Goal: Information Seeking & Learning: Learn about a topic

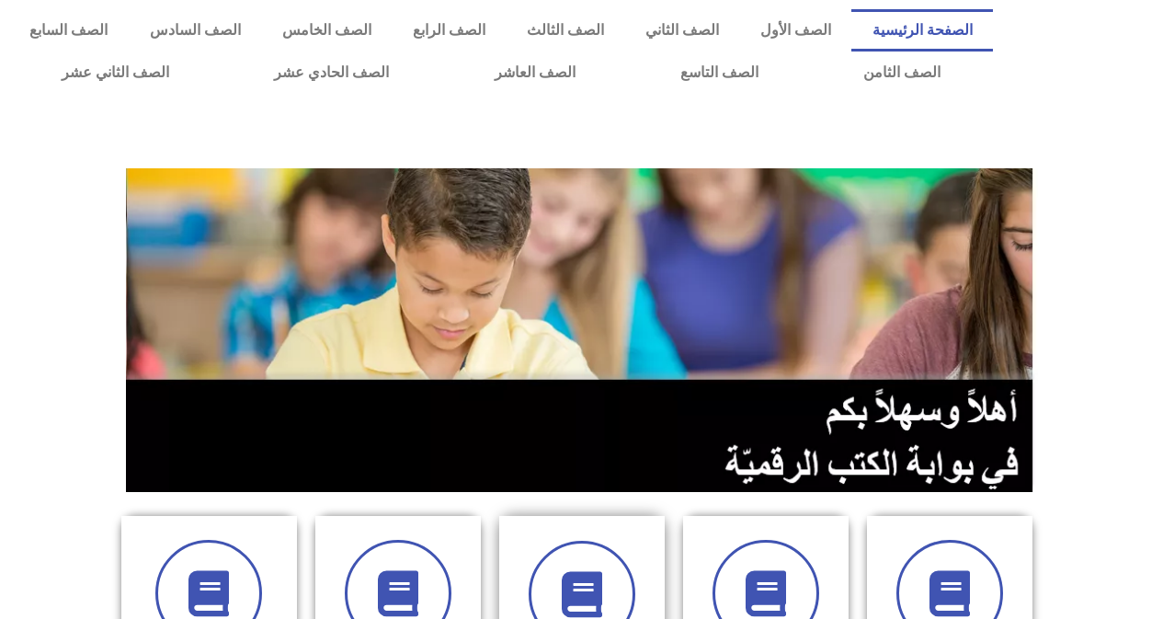
click at [627, 555] on div at bounding box center [582, 594] width 116 height 107
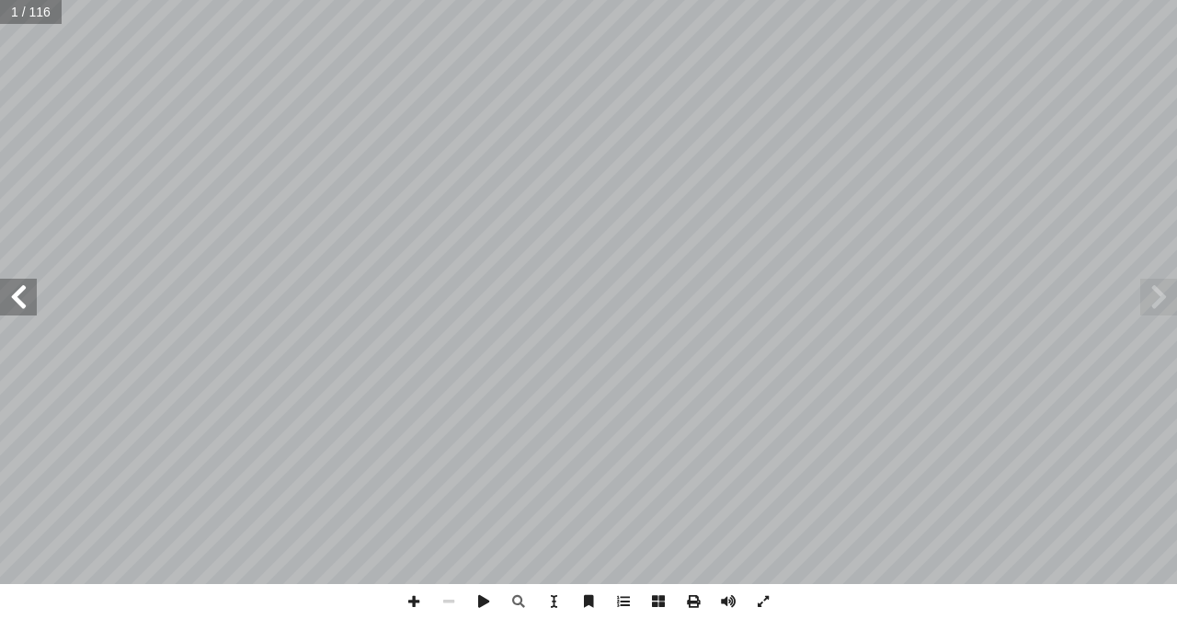
click at [34, 286] on span at bounding box center [18, 297] width 37 height 37
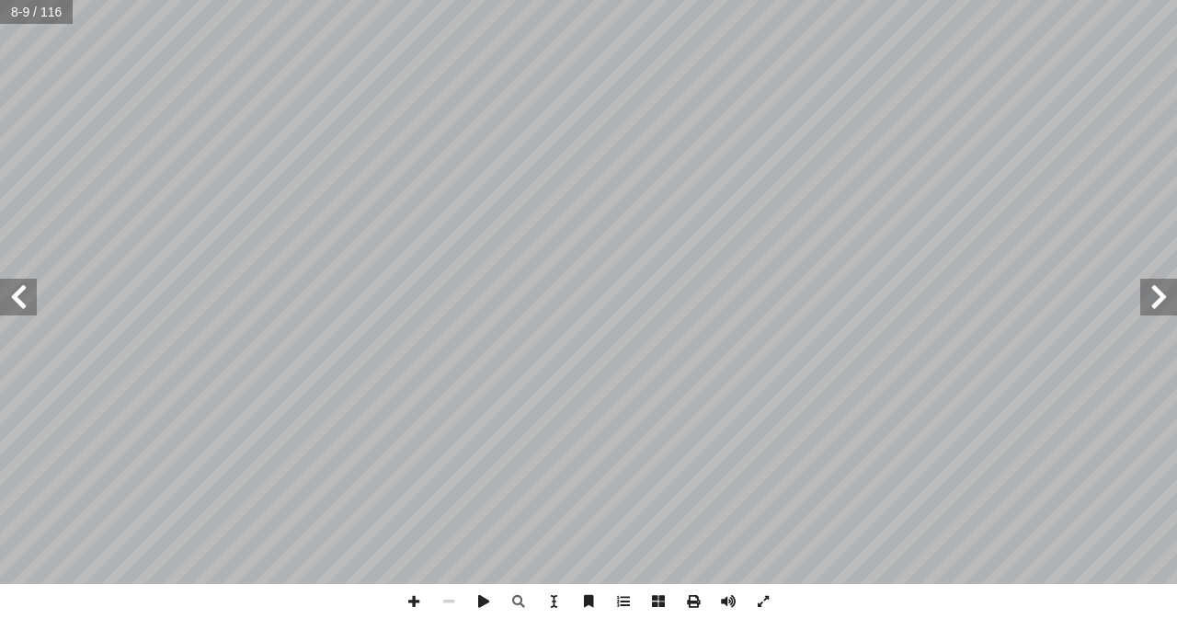
click at [34, 286] on span at bounding box center [18, 297] width 37 height 37
click at [420, 604] on span at bounding box center [413, 601] width 35 height 35
click at [423, 594] on span at bounding box center [413, 601] width 35 height 35
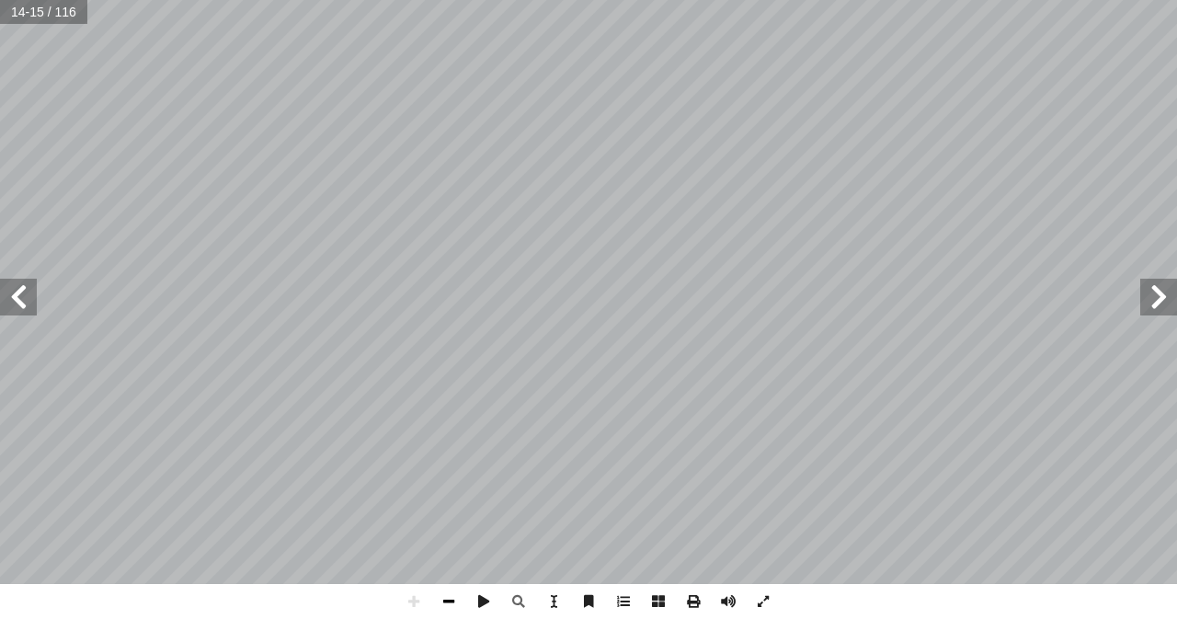
click at [448, 602] on span at bounding box center [448, 601] width 35 height 35
click at [411, 606] on span at bounding box center [413, 601] width 35 height 35
